Goal: Entertainment & Leisure: Browse casually

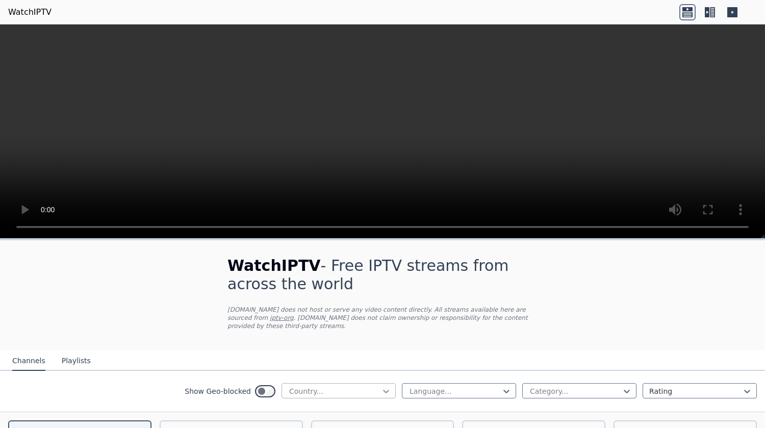
click at [381, 386] on icon at bounding box center [386, 391] width 10 height 10
click at [709, 13] on icon at bounding box center [707, 12] width 5 height 10
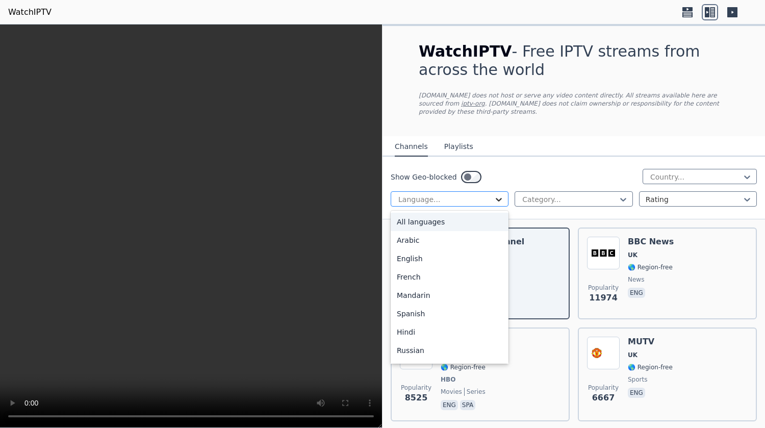
click at [495, 194] on icon at bounding box center [499, 199] width 10 height 10
click at [440, 249] on div "English" at bounding box center [450, 258] width 118 height 18
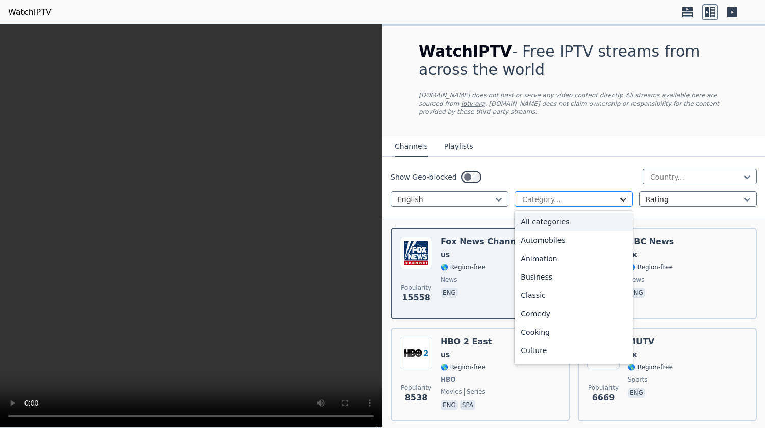
click at [618, 194] on icon at bounding box center [623, 199] width 10 height 10
click at [536, 270] on div "Movies" at bounding box center [574, 277] width 118 height 18
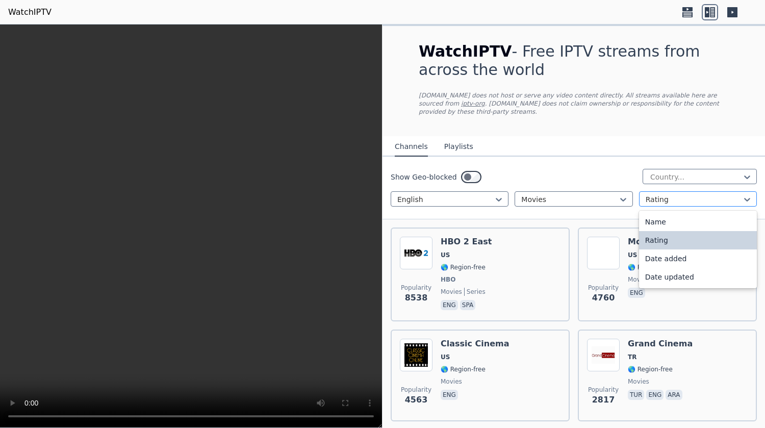
click at [742, 192] on div at bounding box center [747, 199] width 10 height 15
click at [574, 137] on nav "Channels Playlists" at bounding box center [574, 146] width 383 height 20
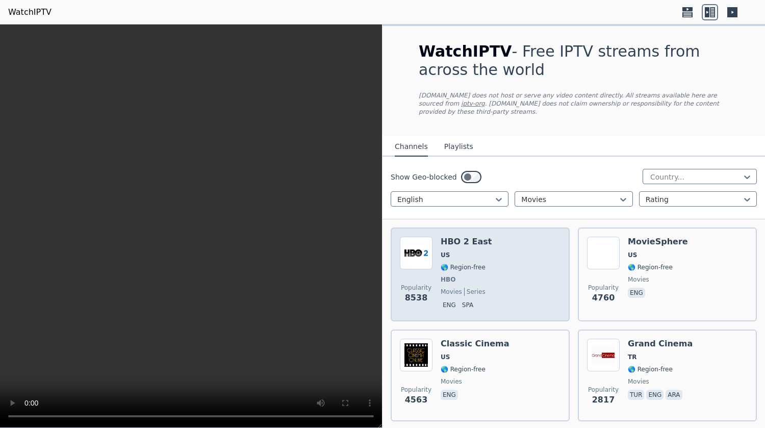
click at [474, 275] on span "HBO" at bounding box center [466, 279] width 51 height 8
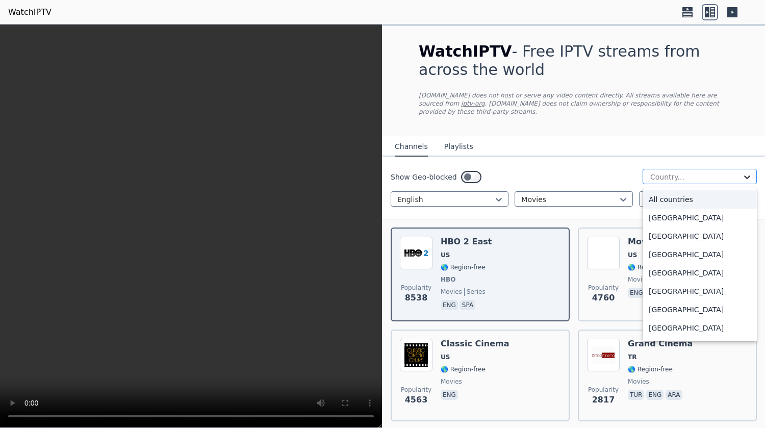
click at [742, 172] on icon at bounding box center [747, 177] width 10 height 10
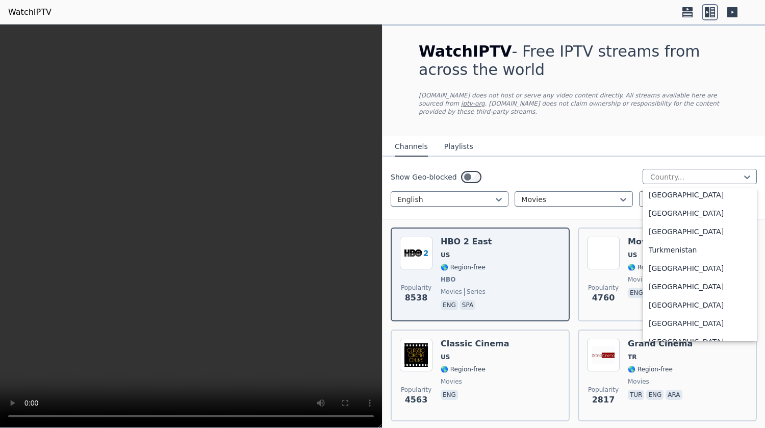
scroll to position [3474, 0]
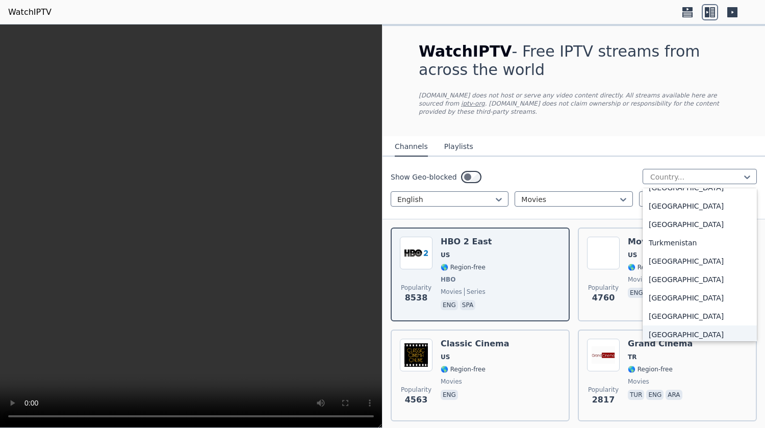
click at [675, 325] on div "[GEOGRAPHIC_DATA]" at bounding box center [700, 334] width 114 height 18
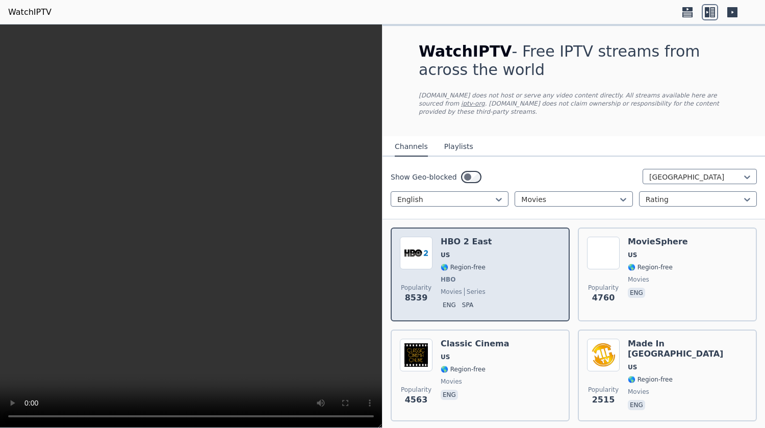
click at [520, 285] on div "Popularity 8539 HBO 2 East US 🌎 Region-free HBO movies series eng spa" at bounding box center [480, 274] width 161 height 75
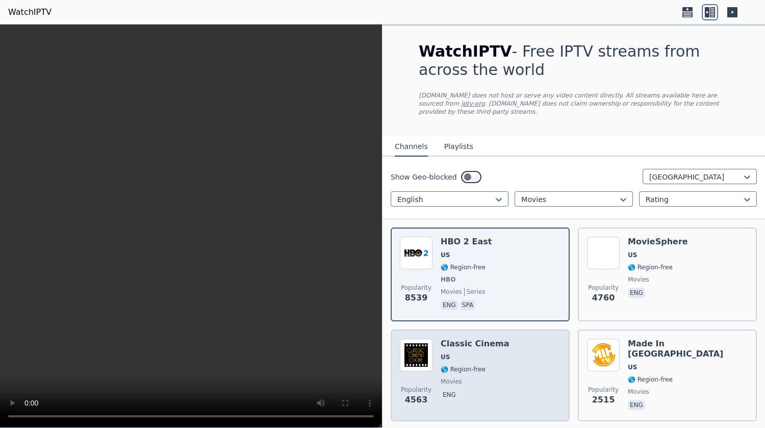
click at [524, 339] on div "Popularity 4563 Classic Cinema US 🌎 Region-free movies eng" at bounding box center [480, 375] width 161 height 73
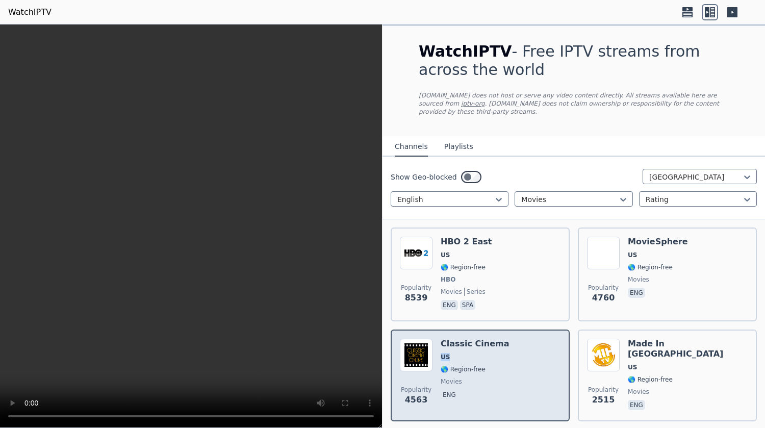
drag, startPoint x: 524, startPoint y: 335, endPoint x: 525, endPoint y: 352, distance: 16.9
click at [525, 352] on div "Popularity 4563 Classic Cinema US 🌎 Region-free movies eng" at bounding box center [480, 375] width 161 height 73
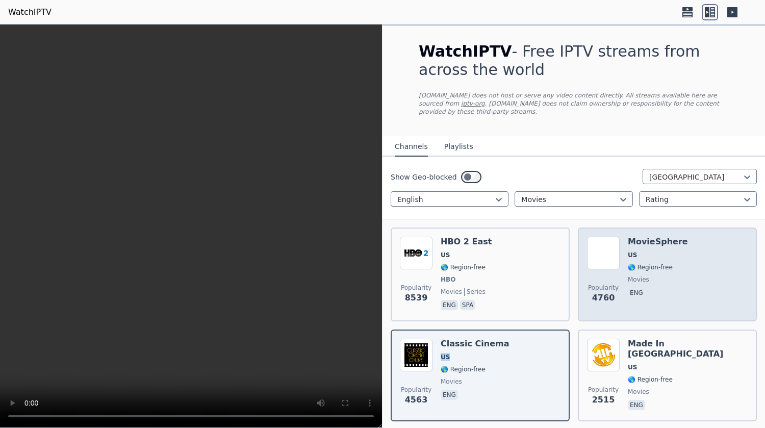
click at [695, 248] on div "Popularity 4760 MovieSphere US 🌎 Region-free movies eng" at bounding box center [667, 274] width 161 height 75
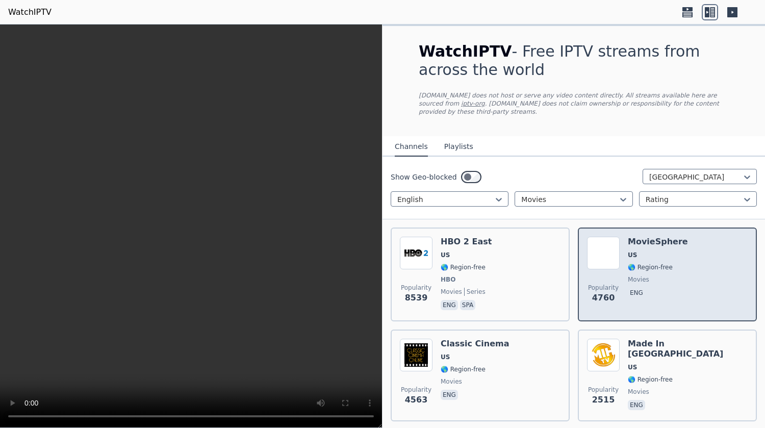
click at [695, 248] on div "Popularity 4760 MovieSphere US 🌎 Region-free movies eng" at bounding box center [667, 274] width 161 height 75
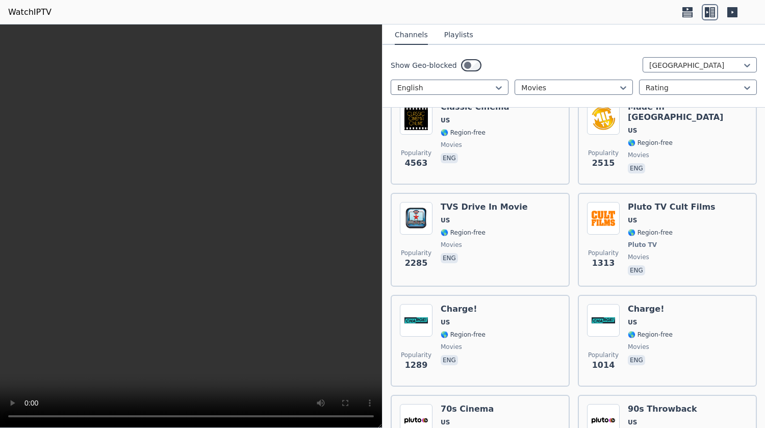
scroll to position [273, 0]
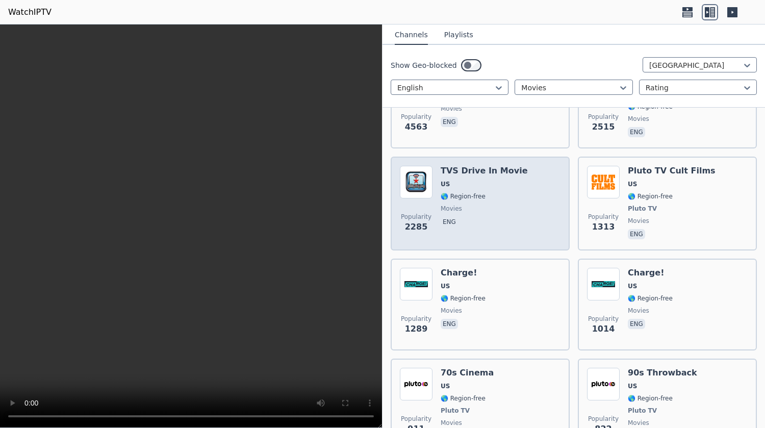
click at [478, 205] on span "movies" at bounding box center [484, 209] width 87 height 8
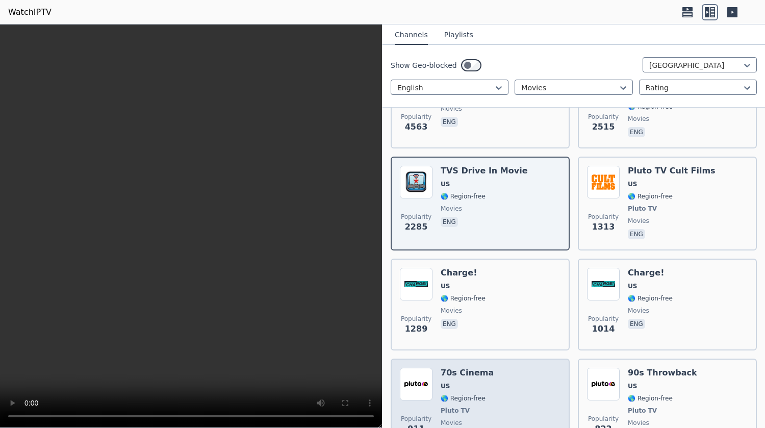
click at [531, 373] on div "Popularity 911 70s Cinema US 🌎 Region-free Pluto TV movies eng" at bounding box center [480, 405] width 161 height 75
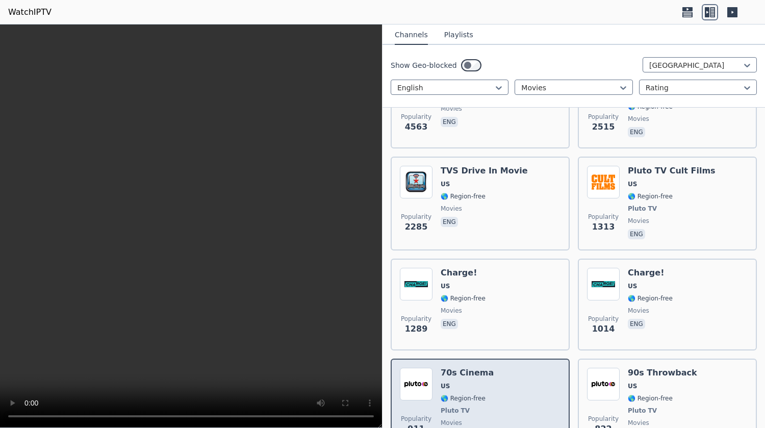
click at [531, 373] on div "Popularity 911 70s Cinema US 🌎 Region-free Pluto TV movies eng" at bounding box center [480, 405] width 161 height 75
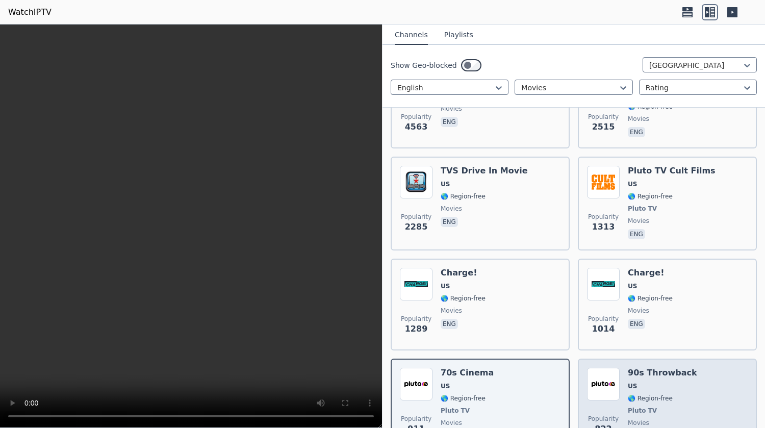
click at [688, 392] on div "Popularity 822 90s Throwback US 🌎 Region-free Pluto TV movies eng" at bounding box center [667, 405] width 161 height 75
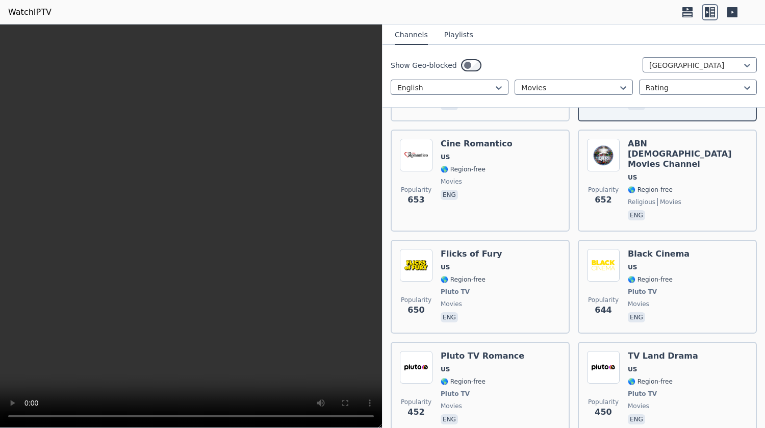
scroll to position [615, 0]
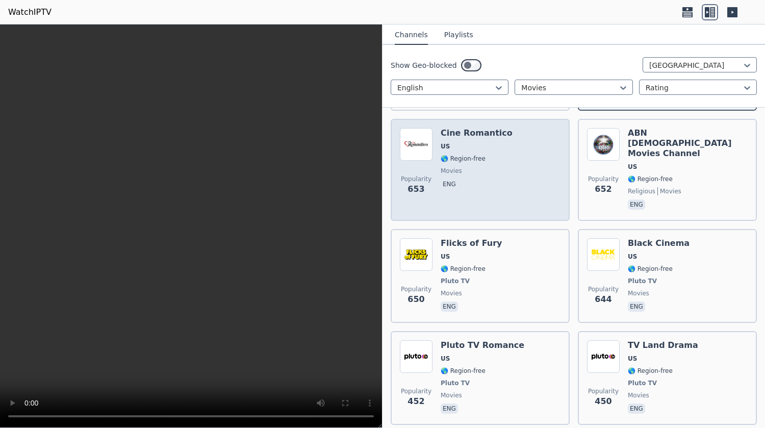
click at [519, 181] on div "Popularity 653 Cine Romantico US 🌎 Region-free movies eng" at bounding box center [480, 170] width 161 height 84
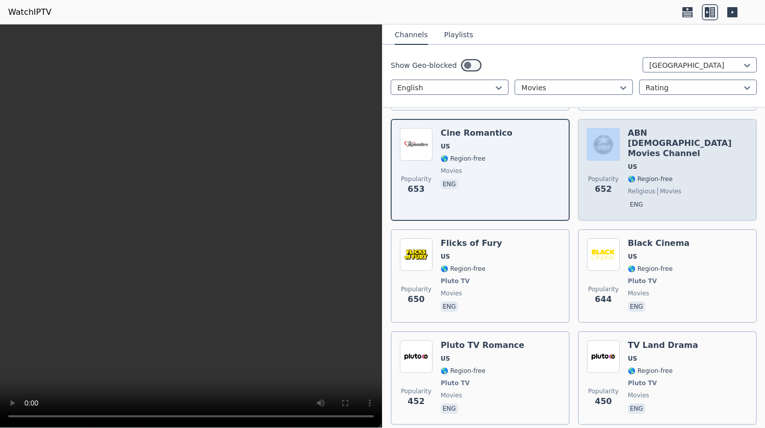
click at [675, 199] on span "eng" at bounding box center [688, 205] width 120 height 12
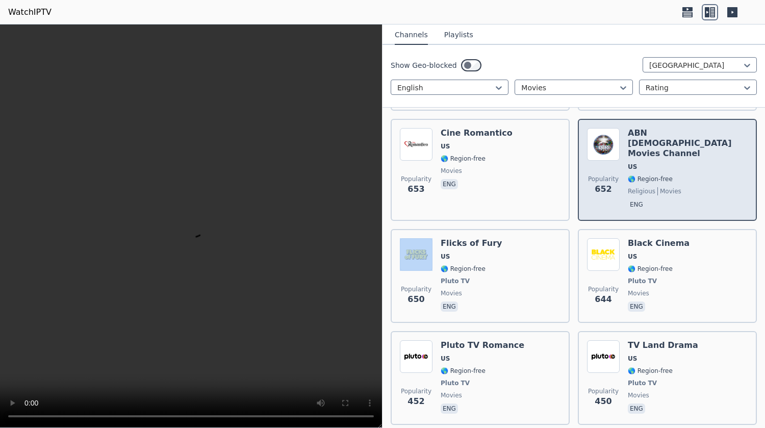
click at [675, 199] on span "eng" at bounding box center [688, 205] width 120 height 12
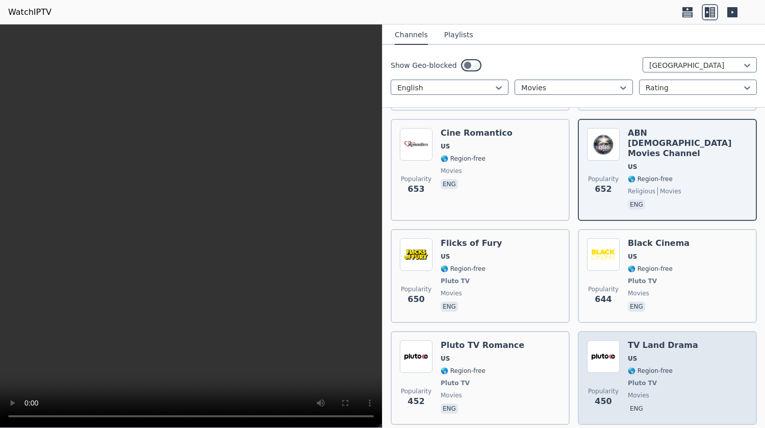
click at [661, 360] on div "TV Land Drama US 🌎 Region-free Pluto TV movies eng" at bounding box center [663, 377] width 70 height 75
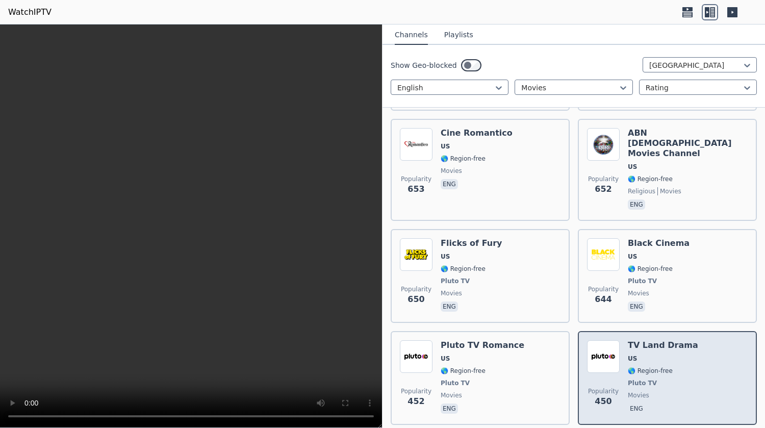
click at [661, 360] on div "TV Land Drama US 🌎 Region-free Pluto TV movies eng" at bounding box center [663, 377] width 70 height 75
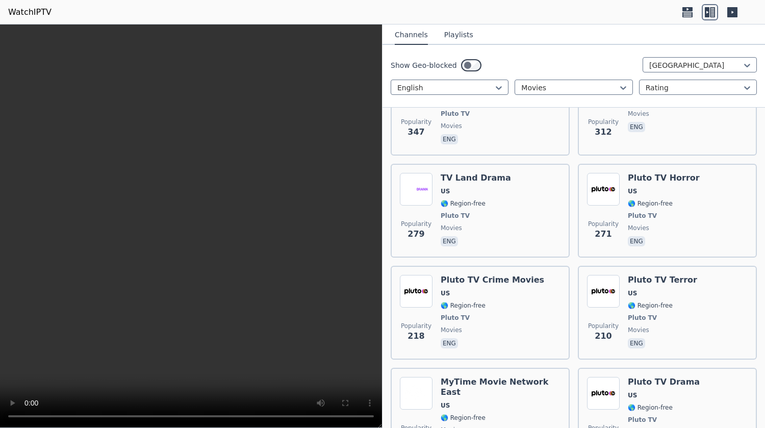
scroll to position [1010, 0]
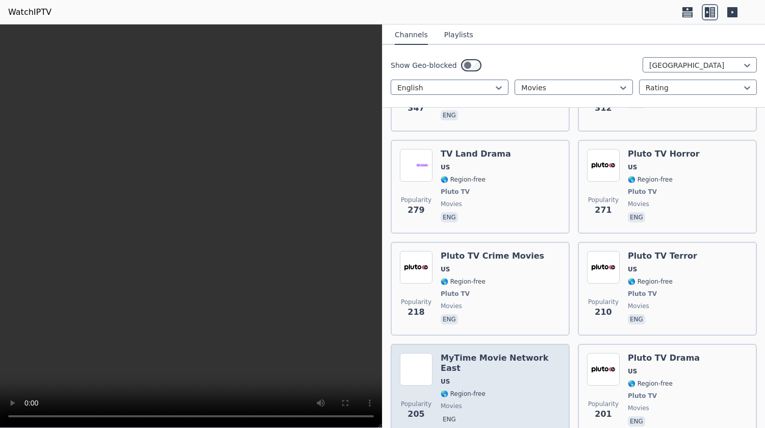
click at [491, 382] on div "MyTime Movie Network East US 🌎 Region-free movies eng" at bounding box center [501, 390] width 120 height 75
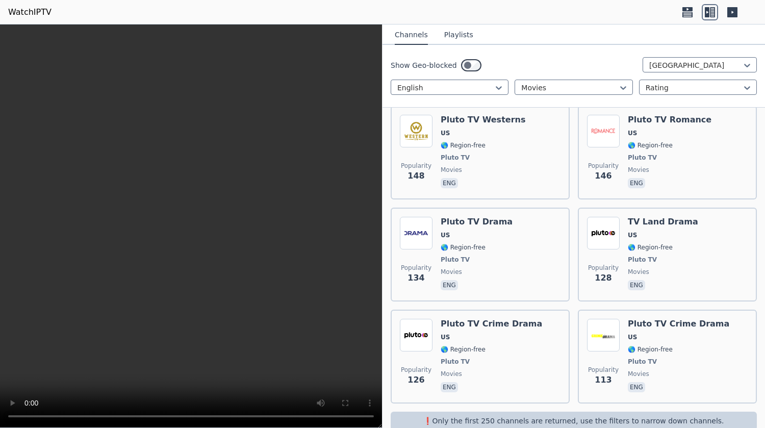
scroll to position [1235, 0]
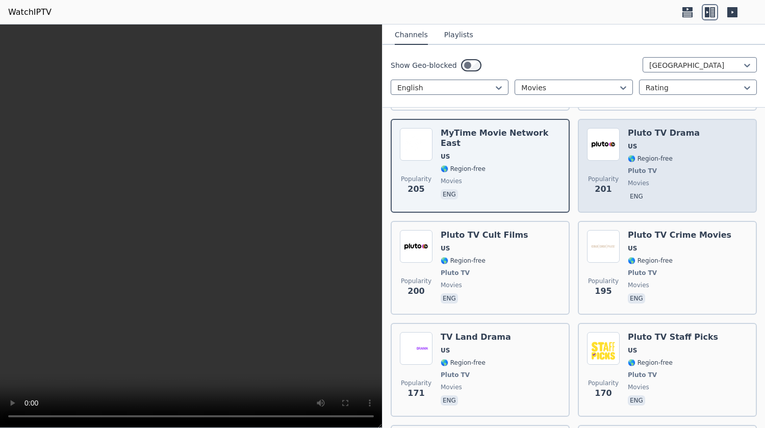
drag, startPoint x: 756, startPoint y: 6, endPoint x: 643, endPoint y: 137, distance: 173.6
click at [643, 155] on span "🌎 Region-free" at bounding box center [650, 159] width 45 height 8
